Goal: Transaction & Acquisition: Purchase product/service

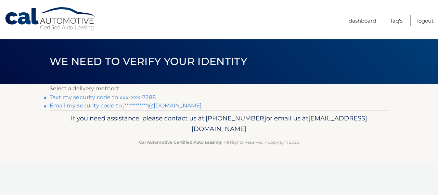
click at [61, 97] on link "Text my security code to xxx-xxx-7288" at bounding box center [103, 97] width 106 height 7
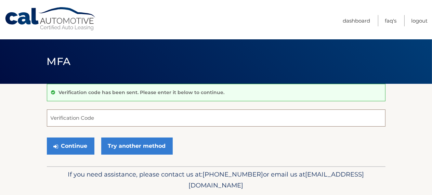
click at [63, 115] on input "Verification Code" at bounding box center [216, 117] width 339 height 17
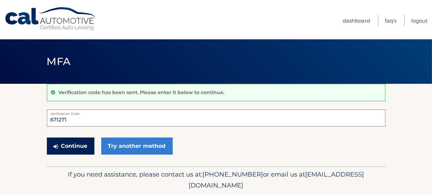
type input "671271"
click at [70, 142] on button "Continue" at bounding box center [71, 146] width 48 height 17
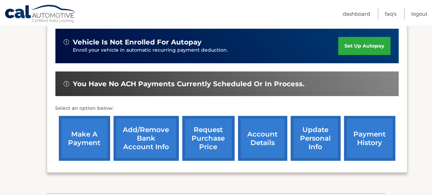
scroll to position [181, 0]
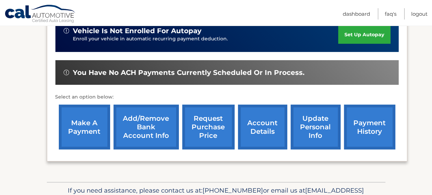
click at [85, 134] on link "make a payment" at bounding box center [84, 127] width 51 height 45
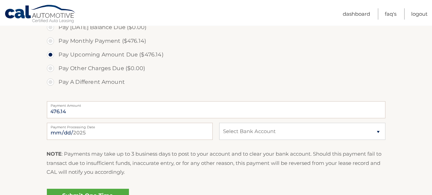
scroll to position [217, 0]
click at [203, 131] on input "2025-09-30" at bounding box center [130, 130] width 166 height 17
type input "2025-10-01"
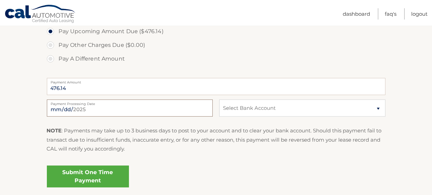
scroll to position [253, 0]
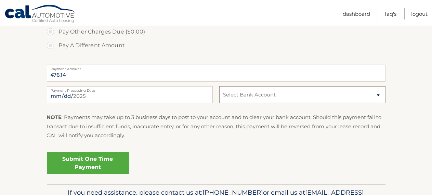
click at [219, 86] on select "Select Bank Account Checking NORTHWEST BANK *****7047 Checking CNB BANK *****95…" at bounding box center [302, 94] width 166 height 17
select select "MjllNzVmNWMtNTZmYy00ZjA4LTlmMzQtM2UzOGJlZmExNmIz"
click option "Checking NORTHWEST BANK *****7047" at bounding box center [0, 0] width 0 height 0
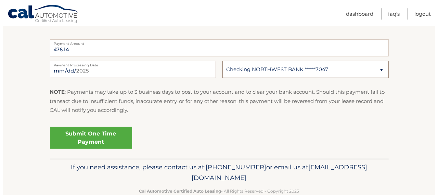
scroll to position [294, 0]
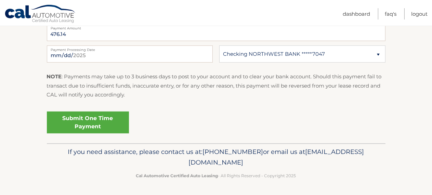
click at [120, 125] on link "Submit One Time Payment" at bounding box center [88, 123] width 82 height 22
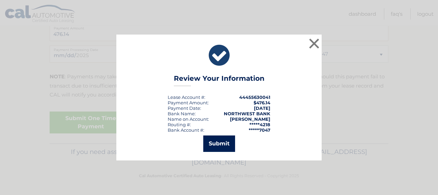
click at [214, 147] on button "Submit" at bounding box center [219, 144] width 32 height 16
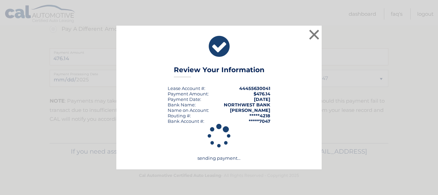
scroll to position [269, 0]
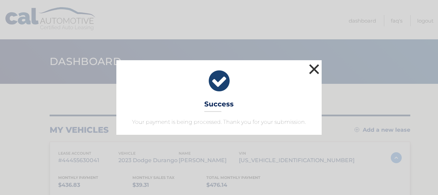
click at [311, 68] on button "×" at bounding box center [314, 69] width 14 height 14
